Goal: Task Accomplishment & Management: Manage account settings

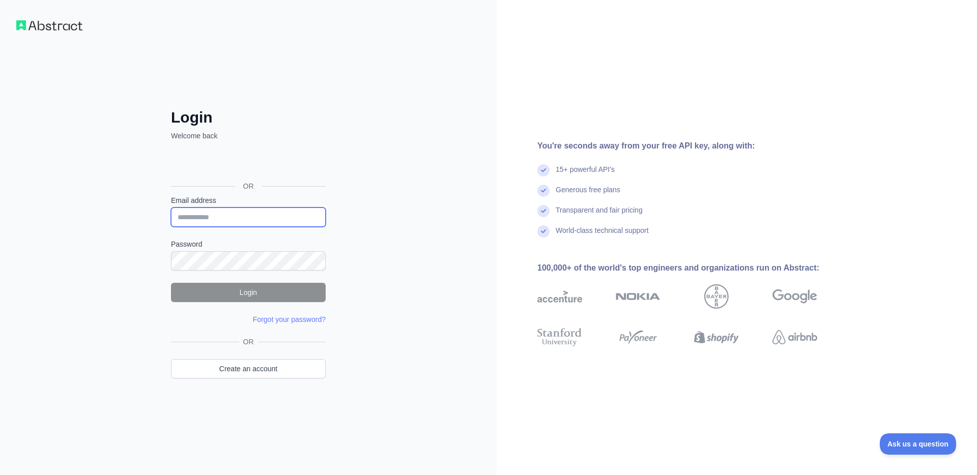
click at [253, 216] on input "Email address" at bounding box center [248, 217] width 155 height 19
type input "**********"
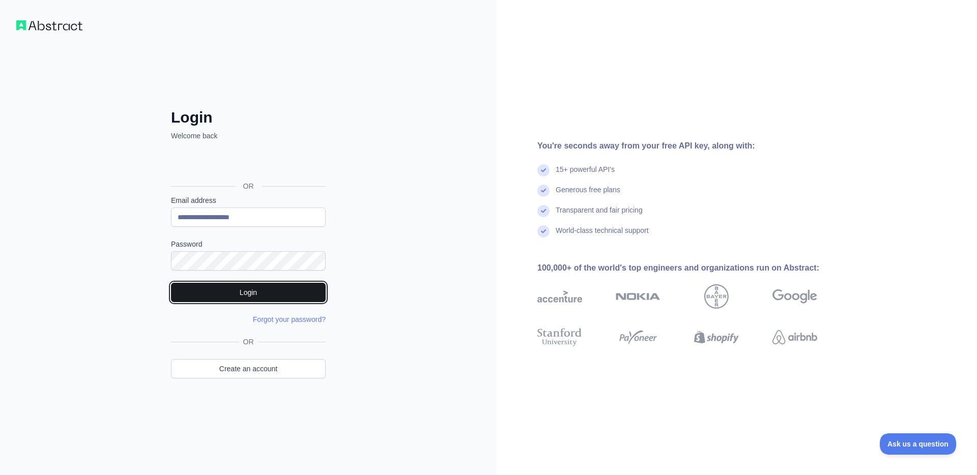
click at [308, 298] on button "Login" at bounding box center [248, 292] width 155 height 19
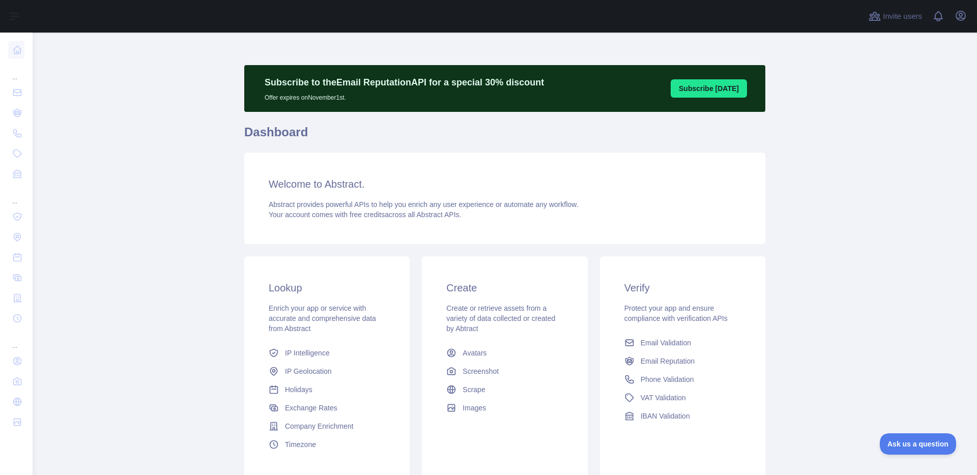
click at [823, 152] on main "Subscribe to the Email Reputation API for a special 30 % discount Offer expires…" at bounding box center [505, 254] width 945 height 443
click at [966, 15] on icon "button" at bounding box center [961, 16] width 12 height 12
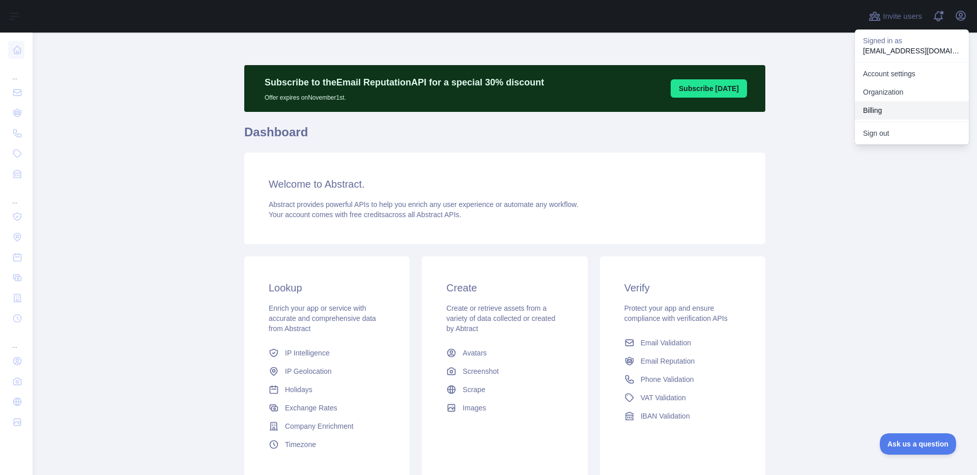
click at [886, 108] on button "Billing" at bounding box center [912, 110] width 114 height 18
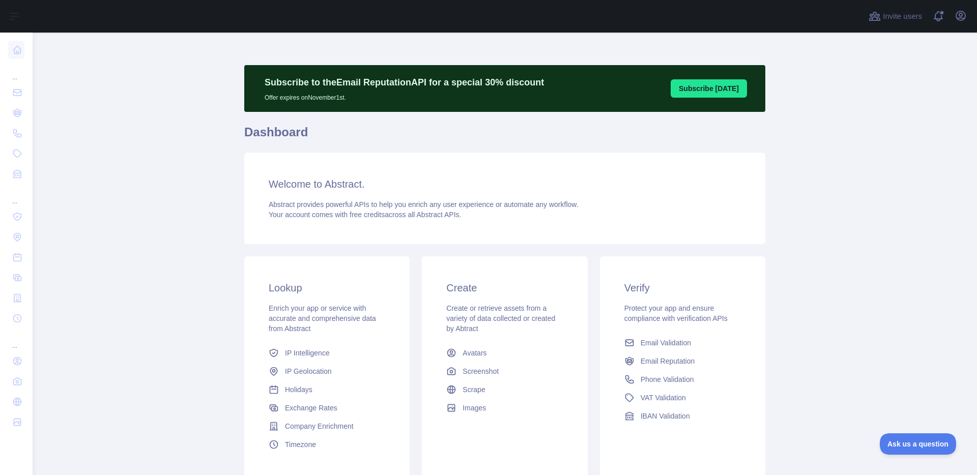
click at [803, 168] on main "Subscribe to the Email Reputation API for a special 30 % discount Offer expires…" at bounding box center [505, 254] width 945 height 443
click at [168, 227] on main "Subscribe to the Email Reputation API for a special 30 % discount Offer expires…" at bounding box center [505, 254] width 945 height 443
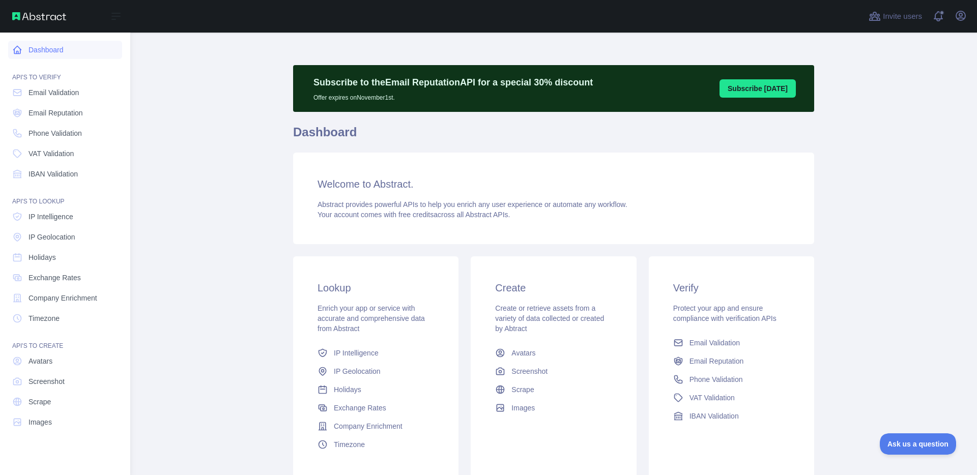
click at [51, 46] on link "Dashboard" at bounding box center [65, 50] width 114 height 18
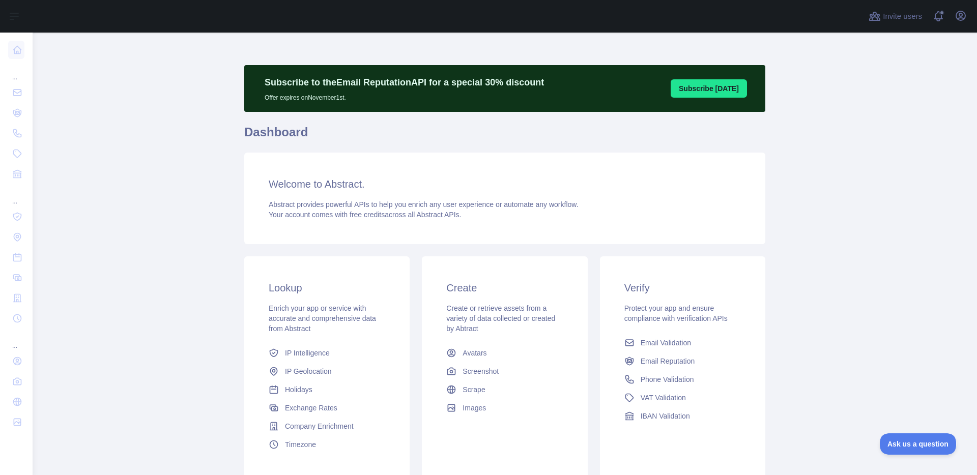
scroll to position [78, 0]
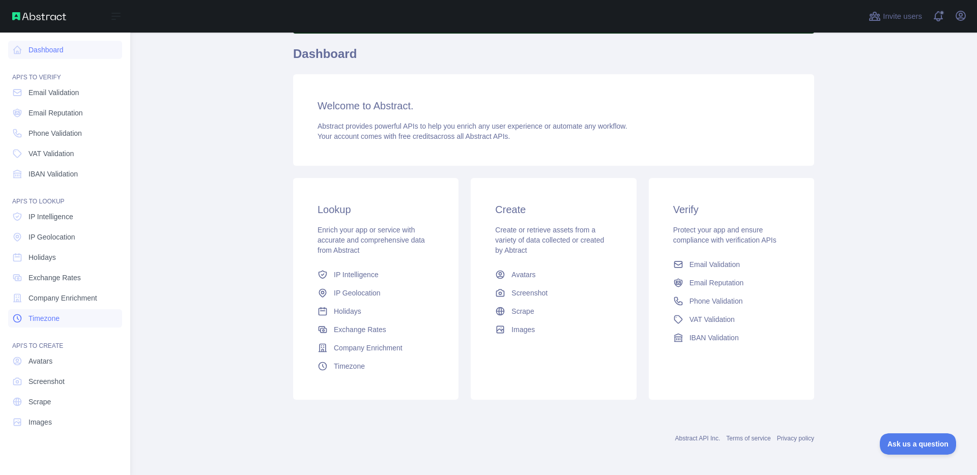
click at [52, 314] on span "Timezone" at bounding box center [43, 318] width 31 height 10
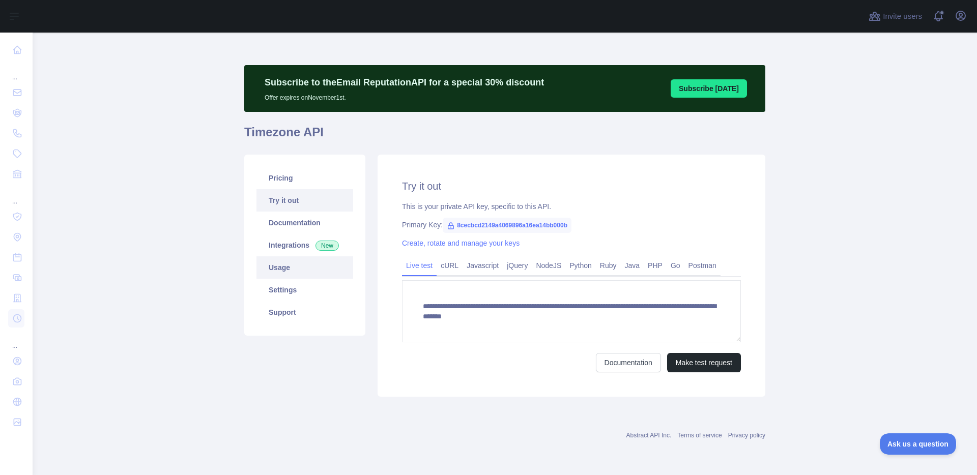
click at [286, 269] on link "Usage" at bounding box center [304, 267] width 97 height 22
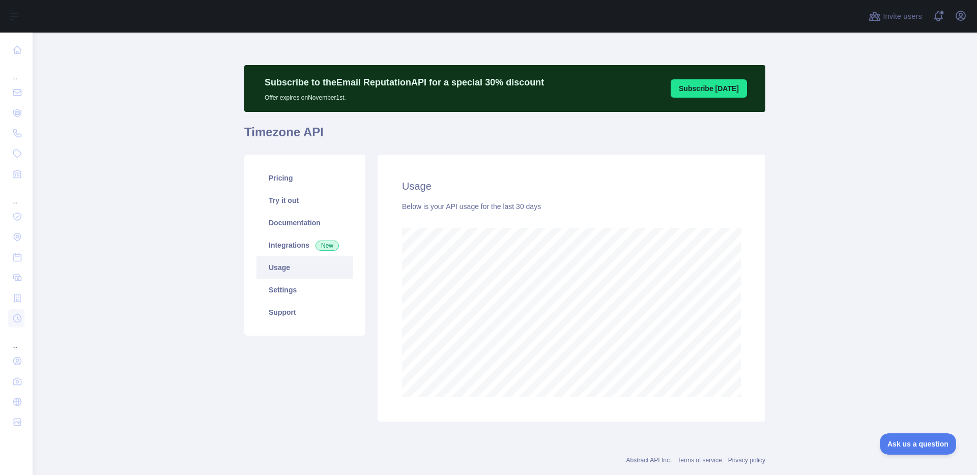
scroll to position [443, 945]
click at [963, 14] on icon "button" at bounding box center [961, 16] width 12 height 12
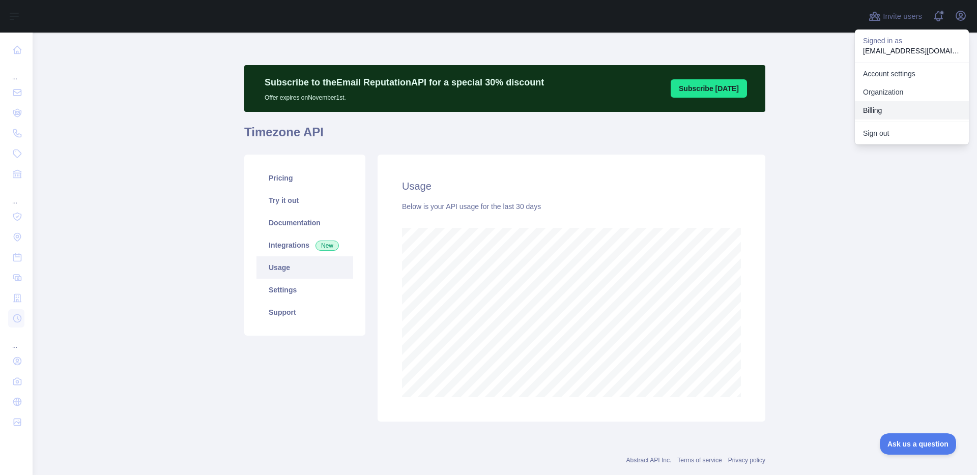
click at [874, 112] on button "Billing" at bounding box center [912, 110] width 114 height 18
